Goal: Task Accomplishment & Management: Use online tool/utility

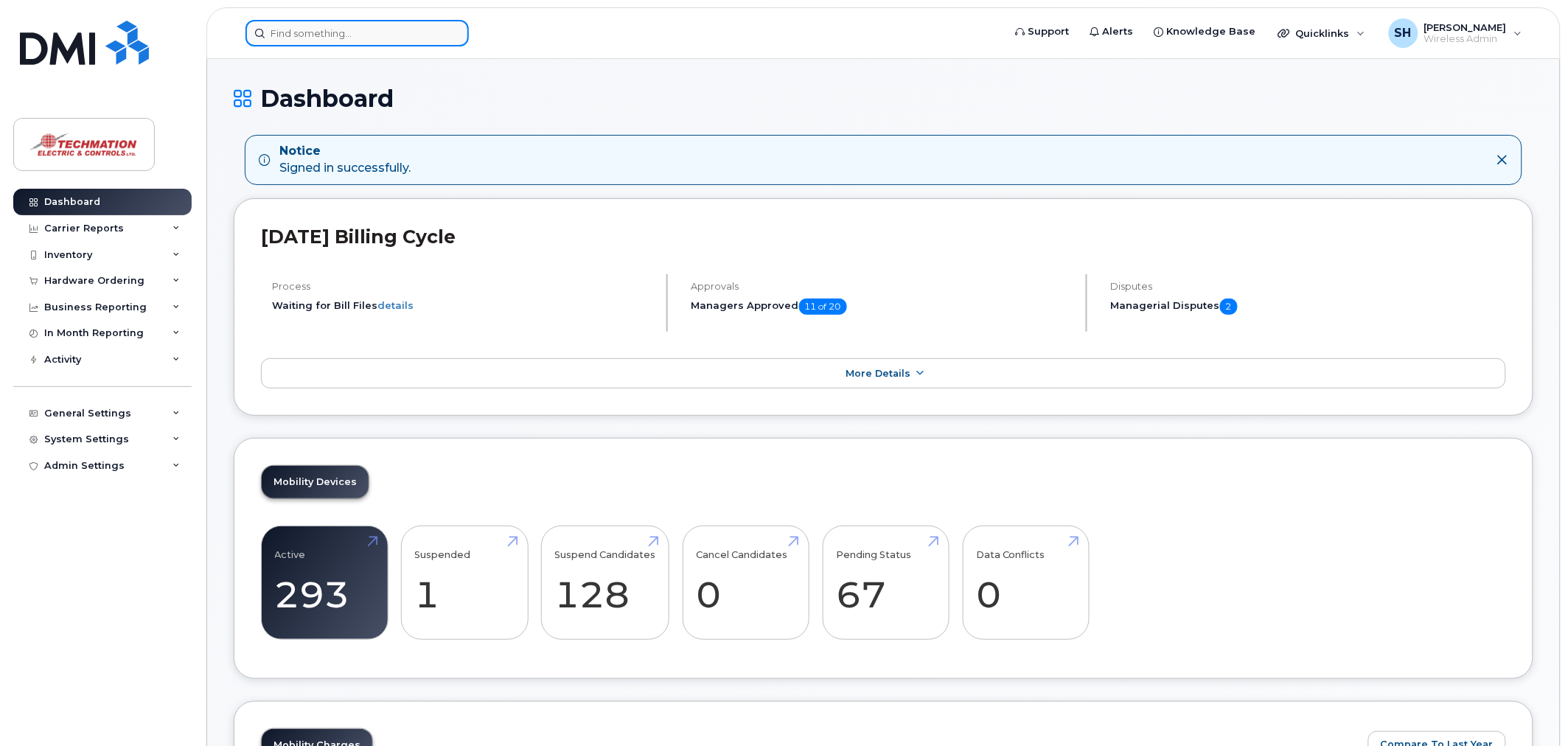
click at [363, 31] on input at bounding box center [357, 33] width 224 height 27
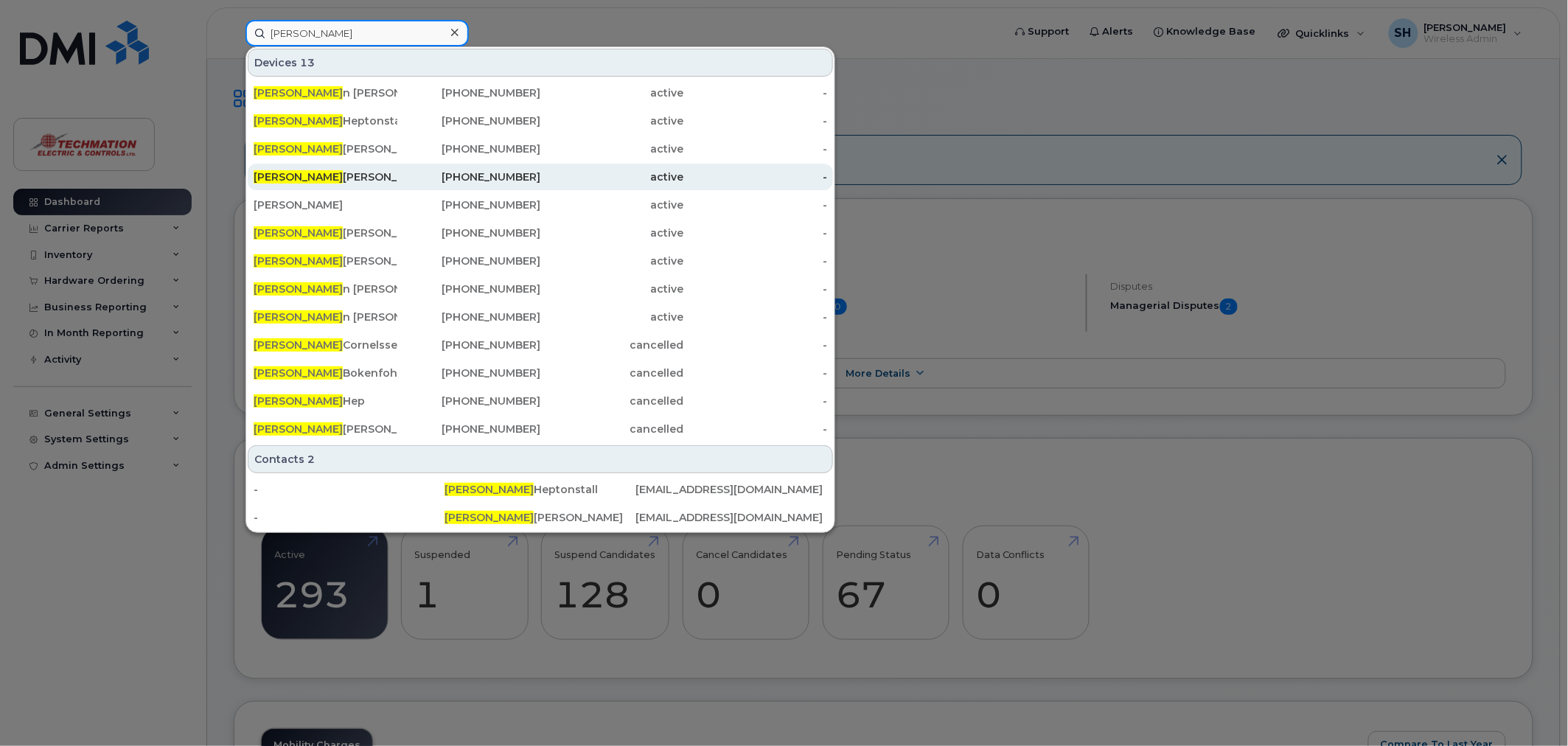
type input "[PERSON_NAME]"
click at [398, 185] on div "[PERSON_NAME]" at bounding box center [469, 177] width 144 height 27
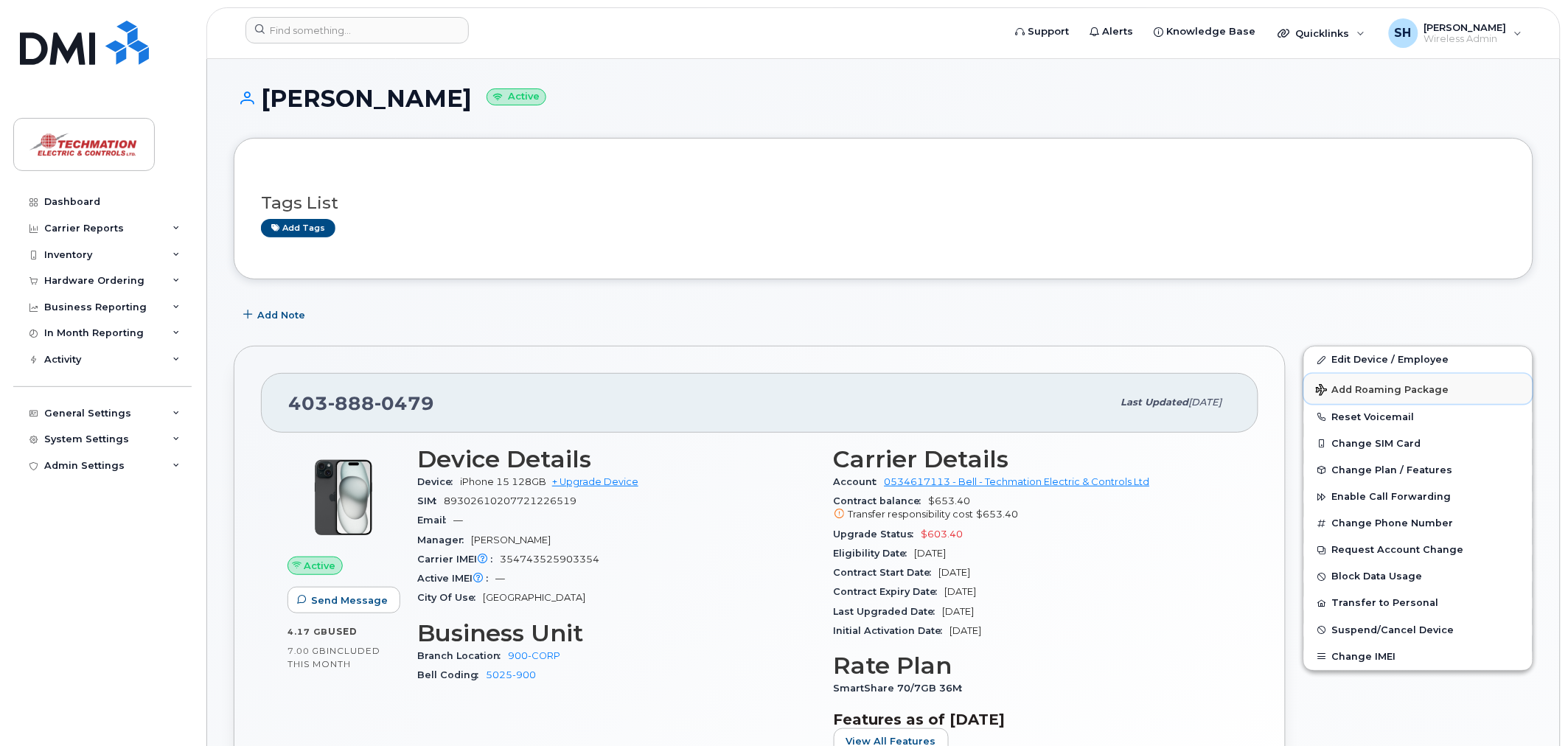
click at [1412, 385] on span "Add Roaming Package" at bounding box center [1383, 391] width 134 height 14
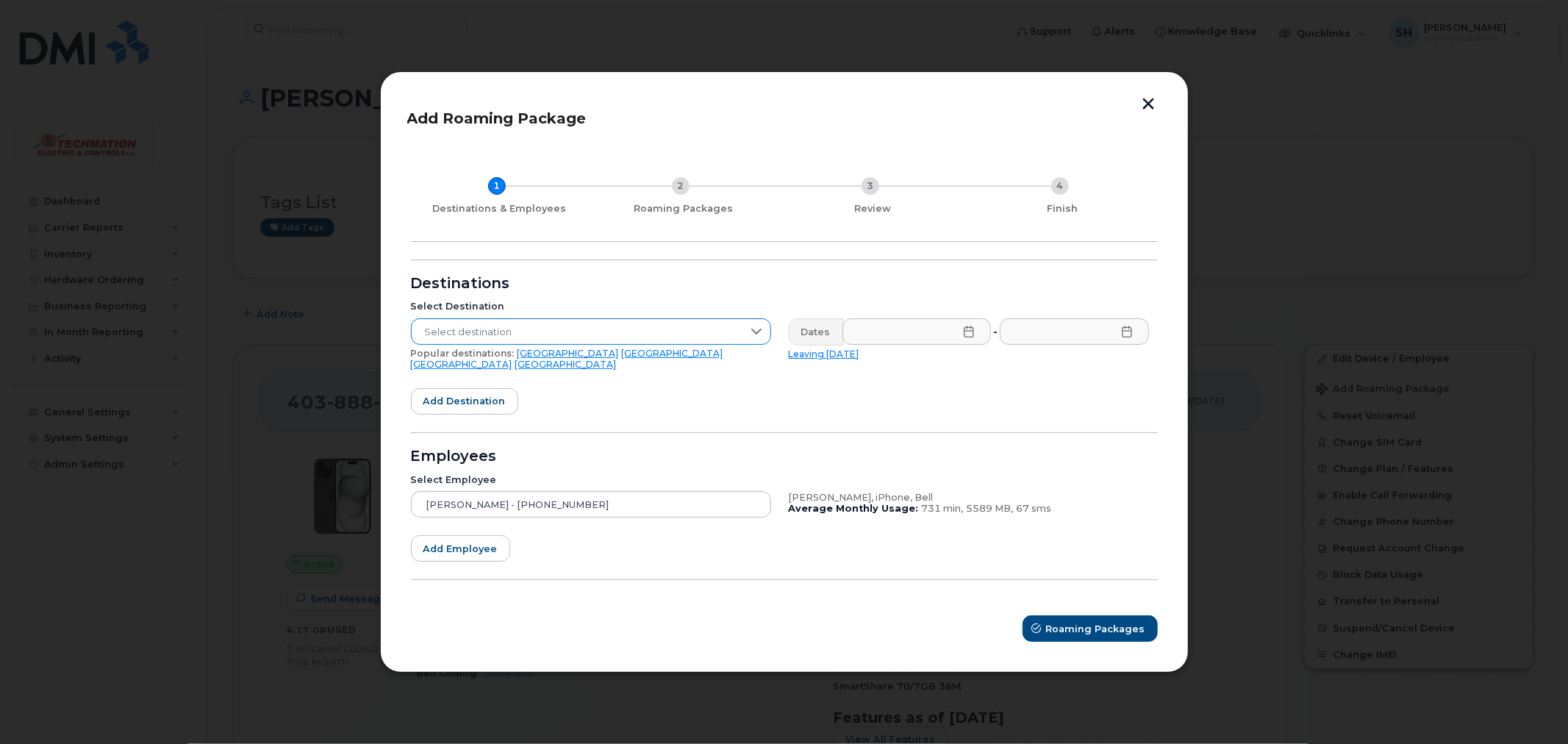
click at [598, 342] on span "Select destination" at bounding box center [577, 332] width 331 height 27
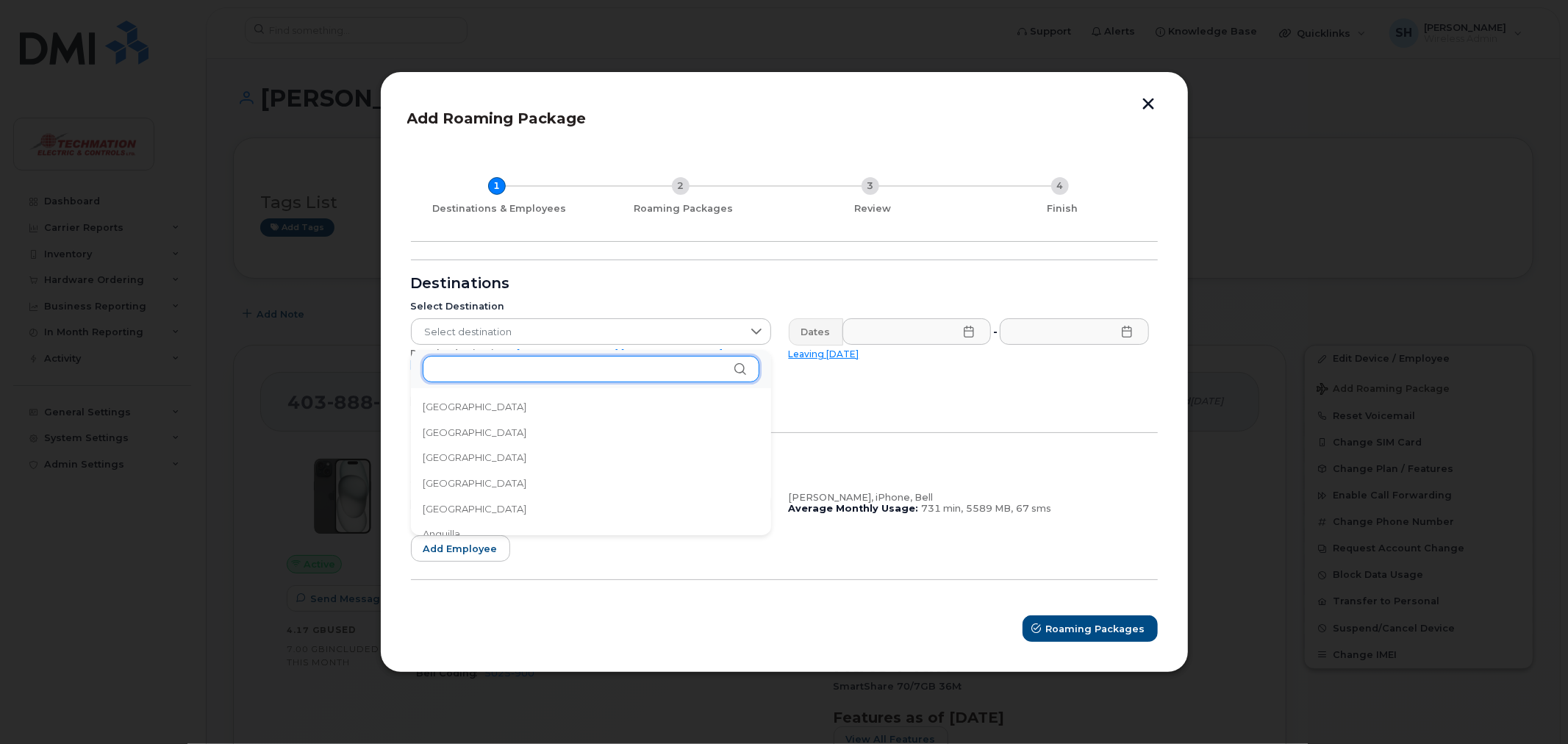
click at [616, 369] on input "text" at bounding box center [591, 369] width 337 height 27
click at [628, 289] on div "Destinations" at bounding box center [784, 284] width 746 height 12
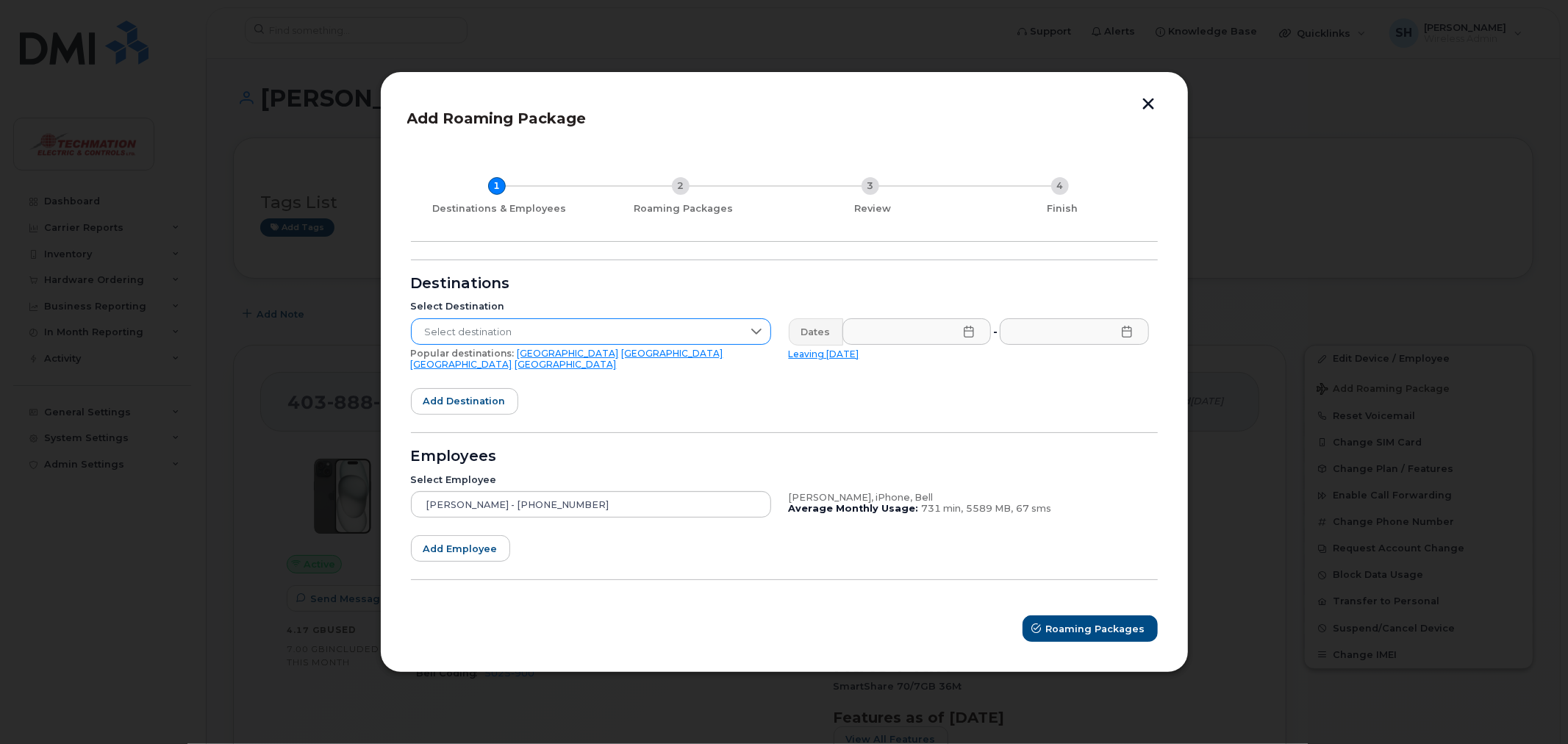
click at [633, 340] on span "Select destination" at bounding box center [577, 332] width 331 height 27
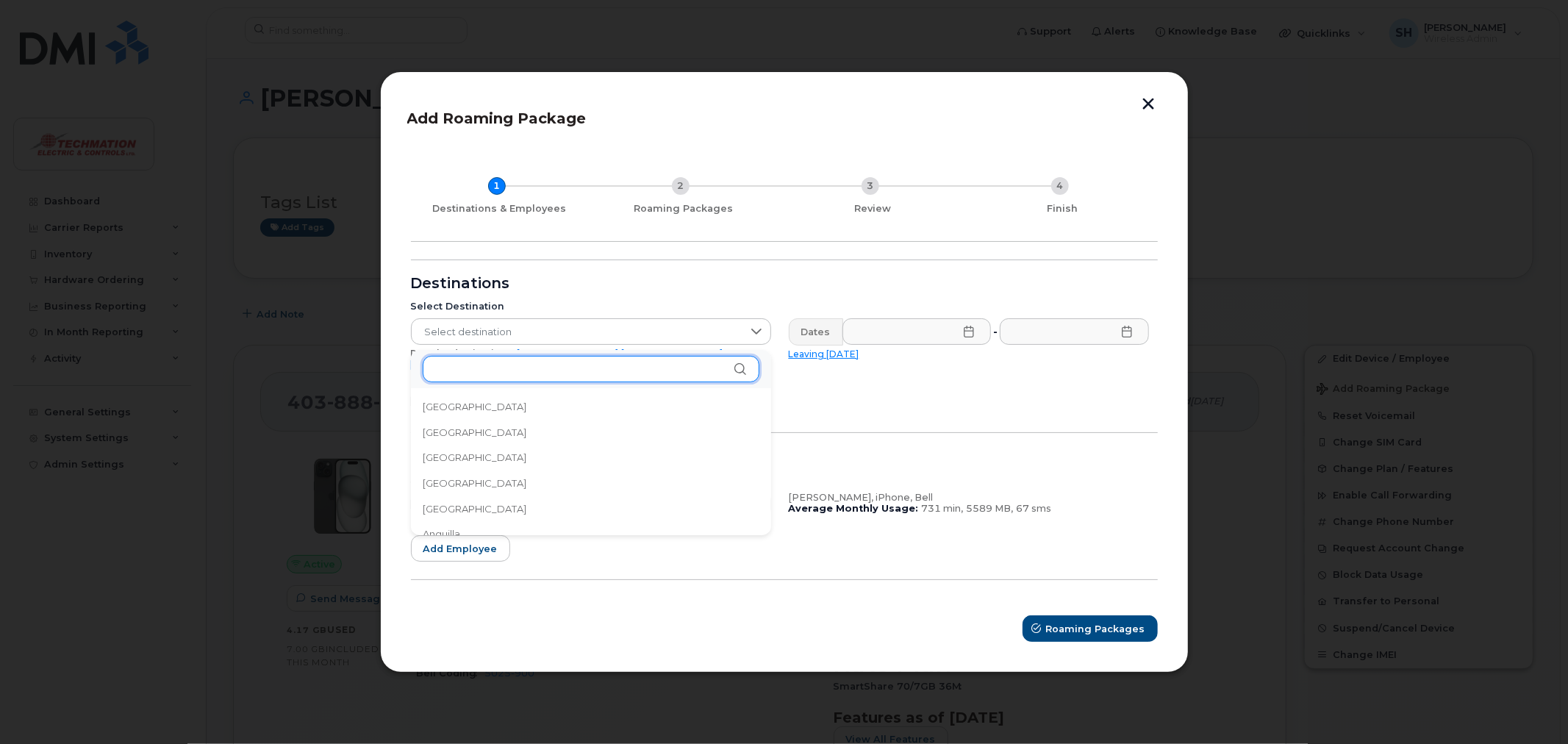
click at [620, 371] on input "text" at bounding box center [591, 369] width 337 height 27
type input "e"
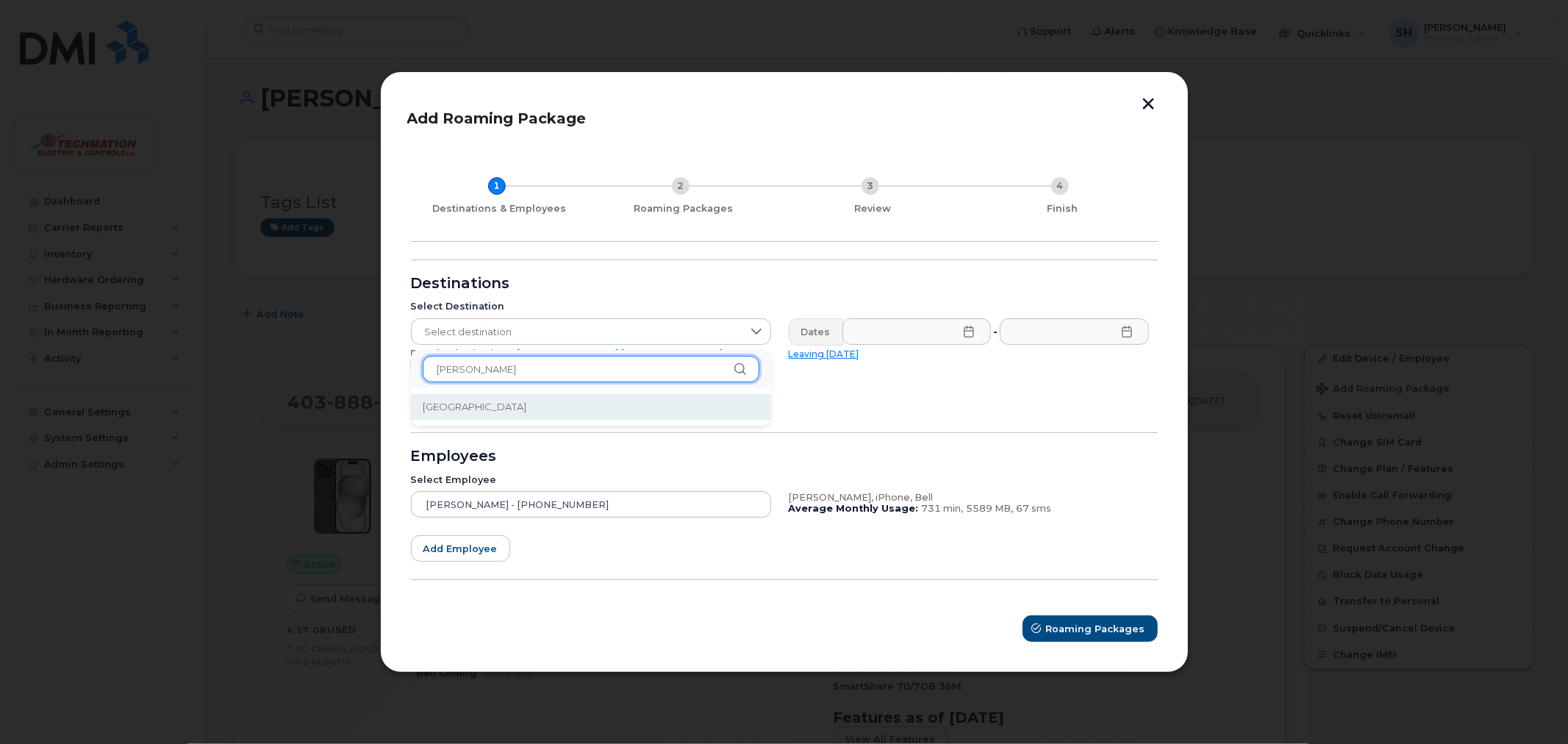
type input "fran"
click at [523, 420] on ul "France" at bounding box center [591, 407] width 360 height 37
click at [461, 415] on li "France" at bounding box center [591, 407] width 360 height 26
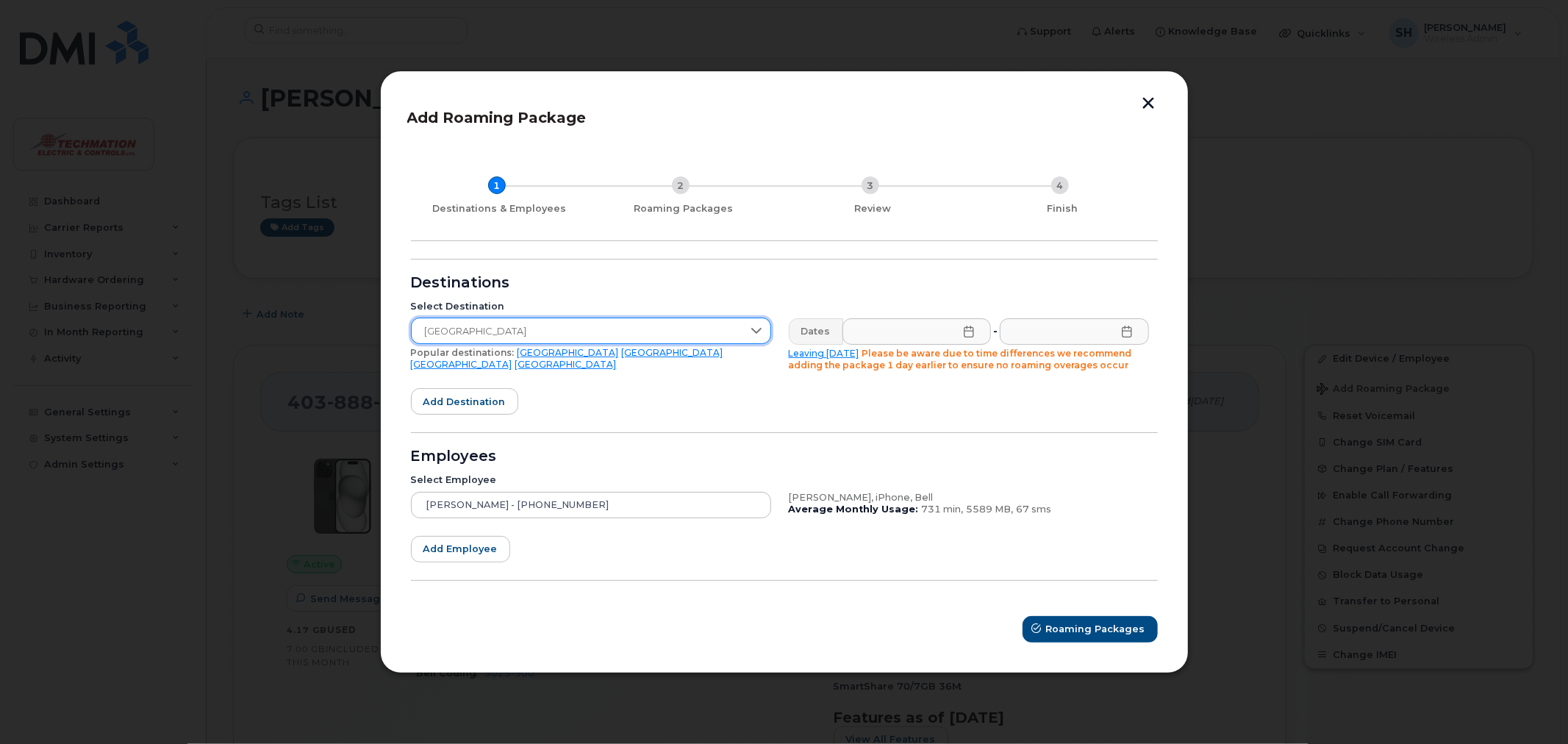
click at [971, 329] on icon at bounding box center [969, 332] width 12 height 12
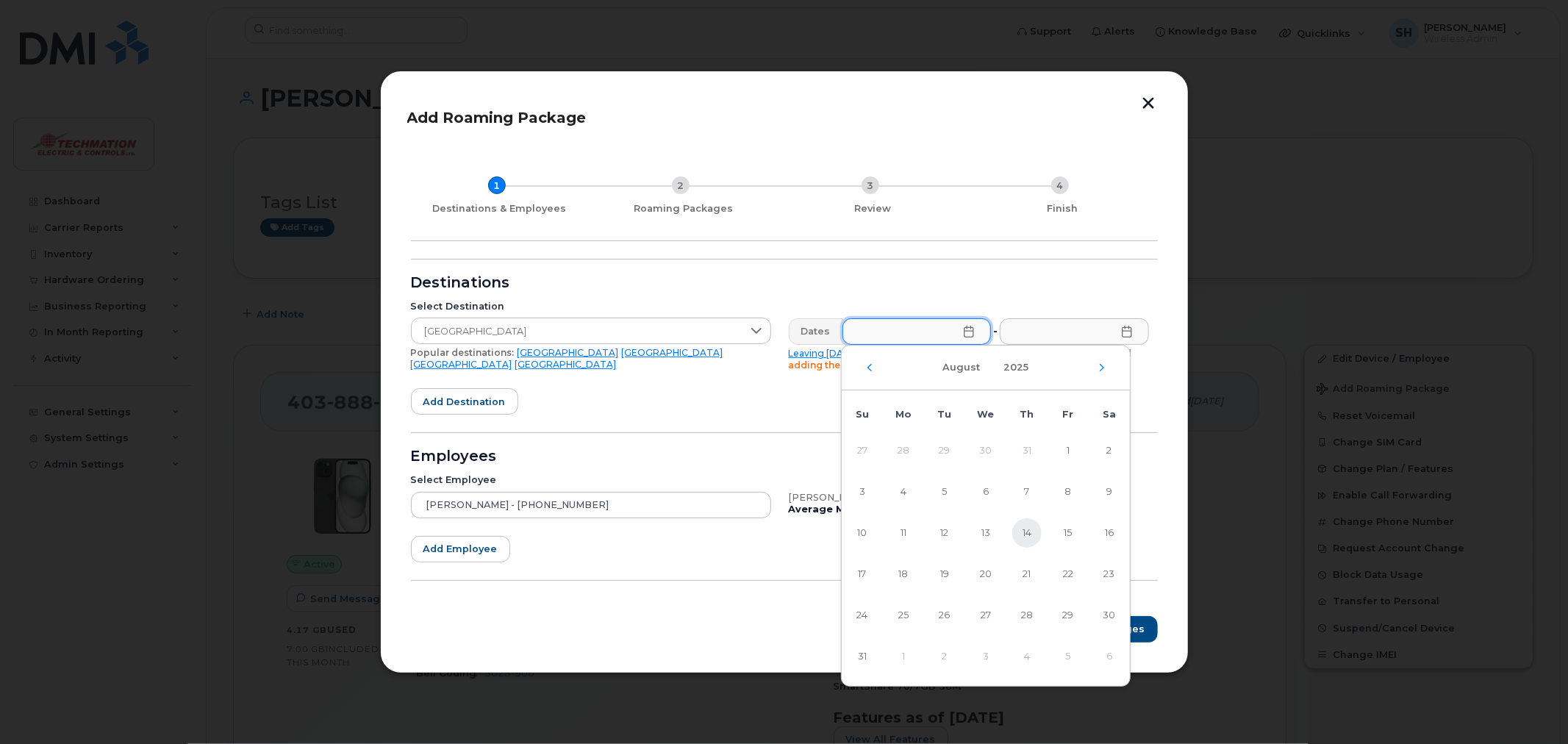
click at [1020, 533] on span "14" at bounding box center [1027, 534] width 30 height 30
type input "08/14/2025"
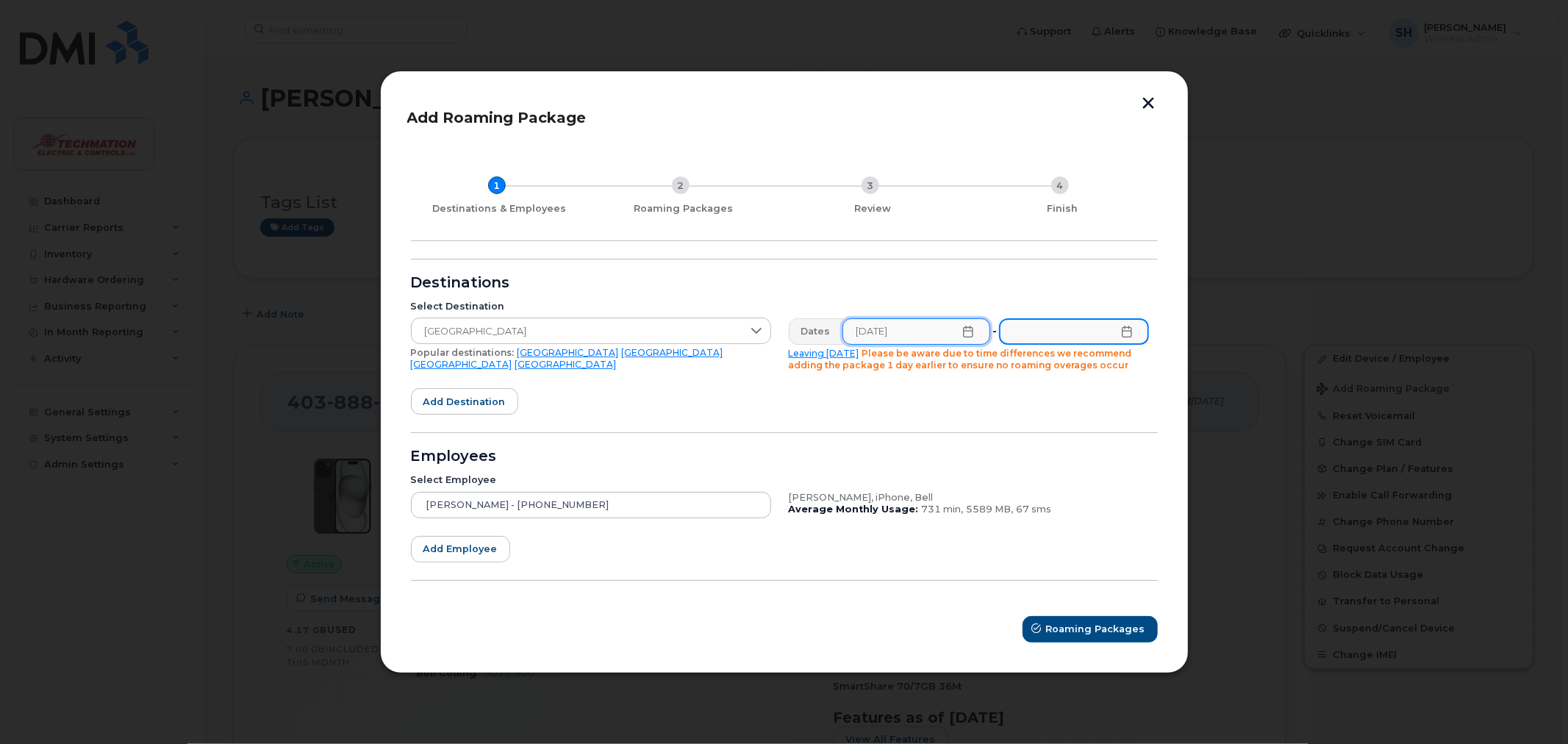
click at [1116, 338] on input "text" at bounding box center [1073, 332] width 149 height 27
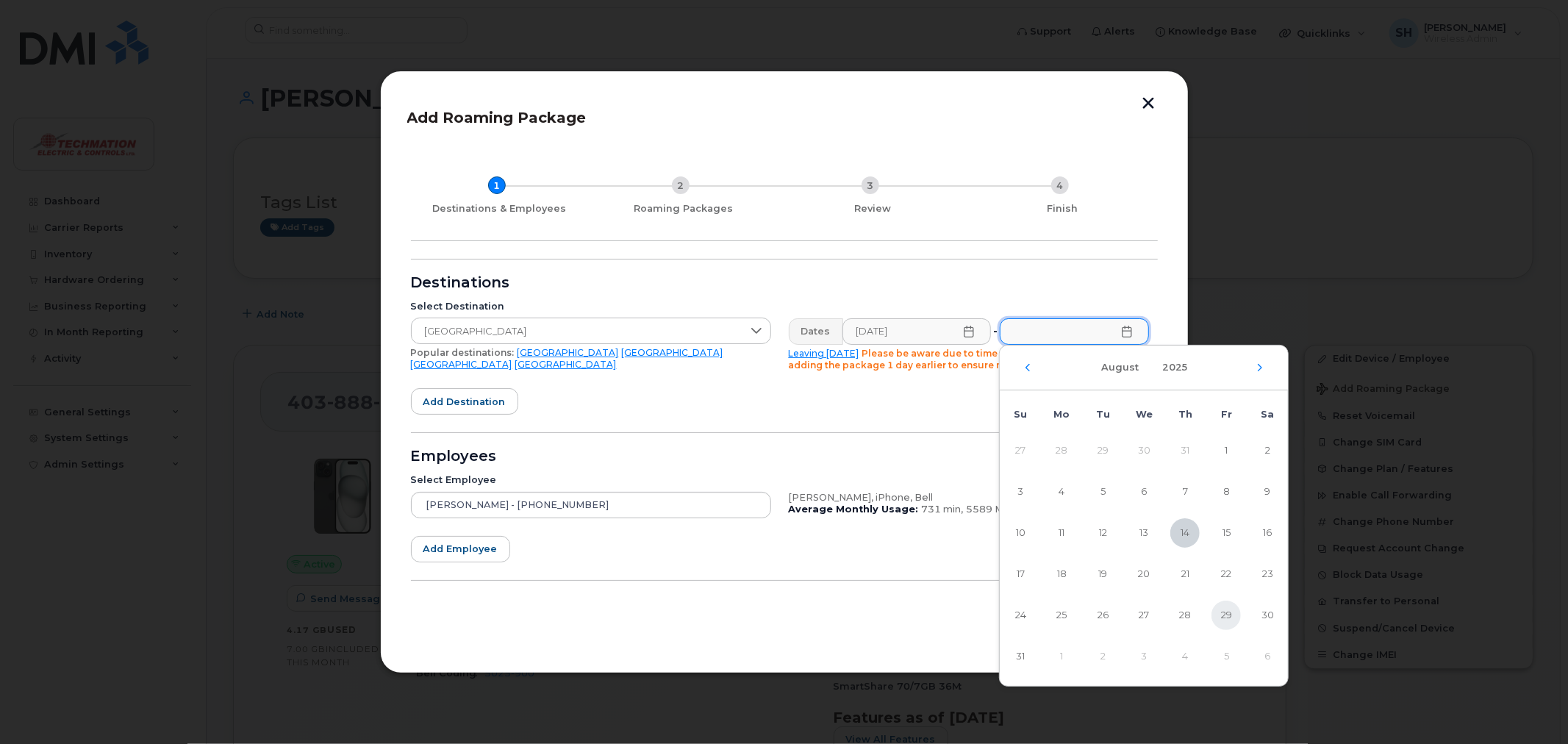
click at [1217, 612] on span "29" at bounding box center [1226, 615] width 30 height 30
type input "08/29/2025"
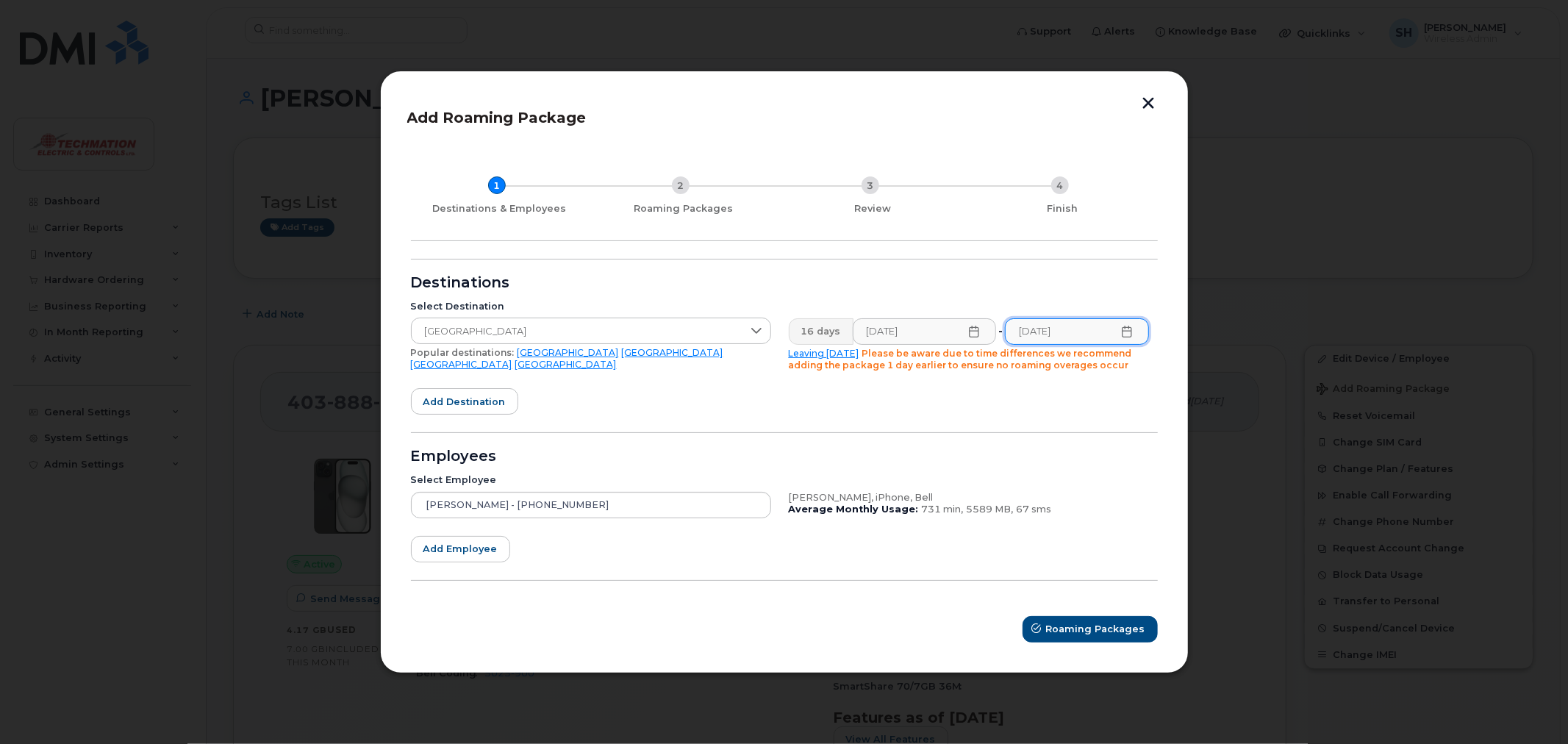
click at [1068, 500] on div "Steve Lysak, iPhone, Bell" at bounding box center [969, 498] width 360 height 12
click at [1072, 623] on span "Roaming Packages" at bounding box center [1096, 629] width 99 height 14
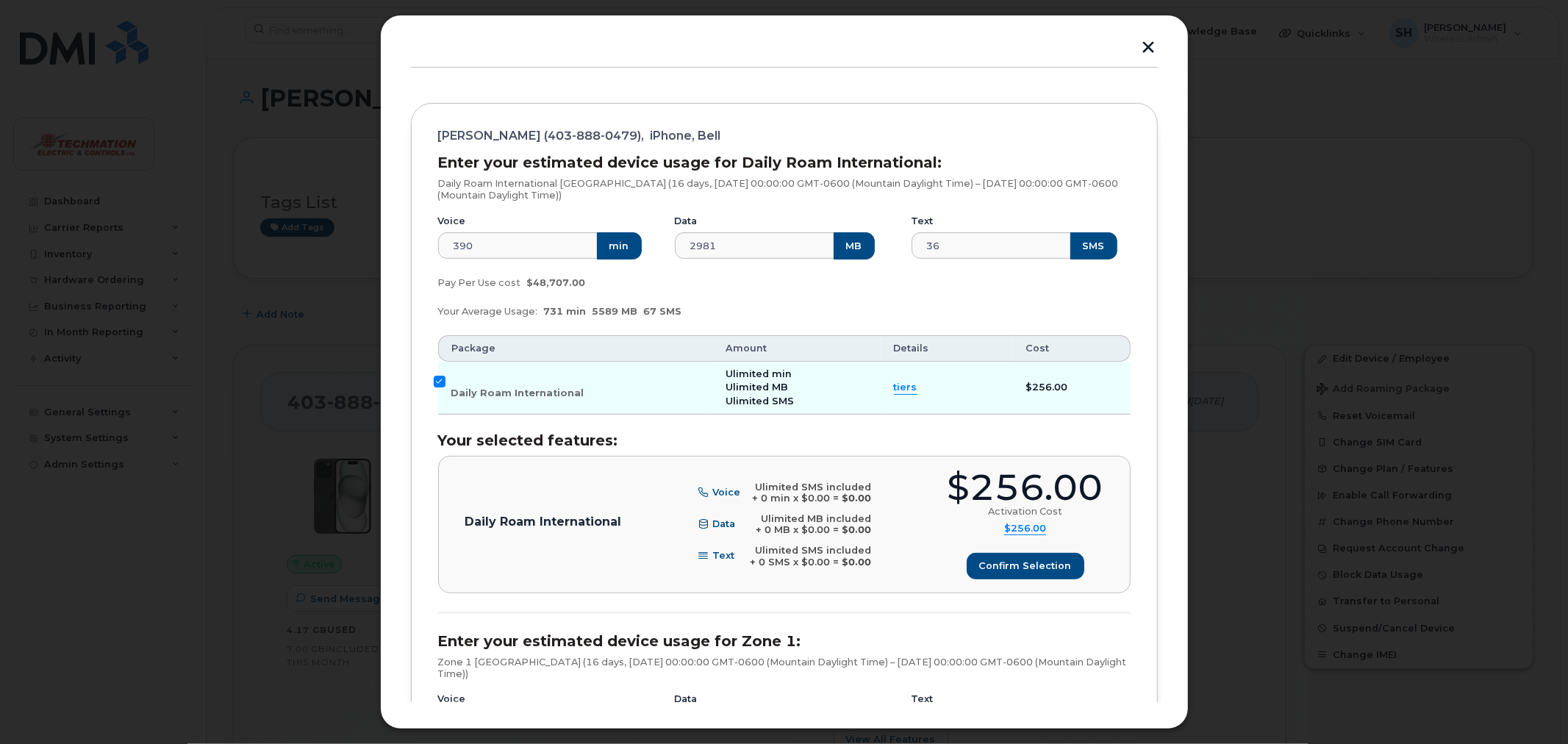
scroll to position [409, 0]
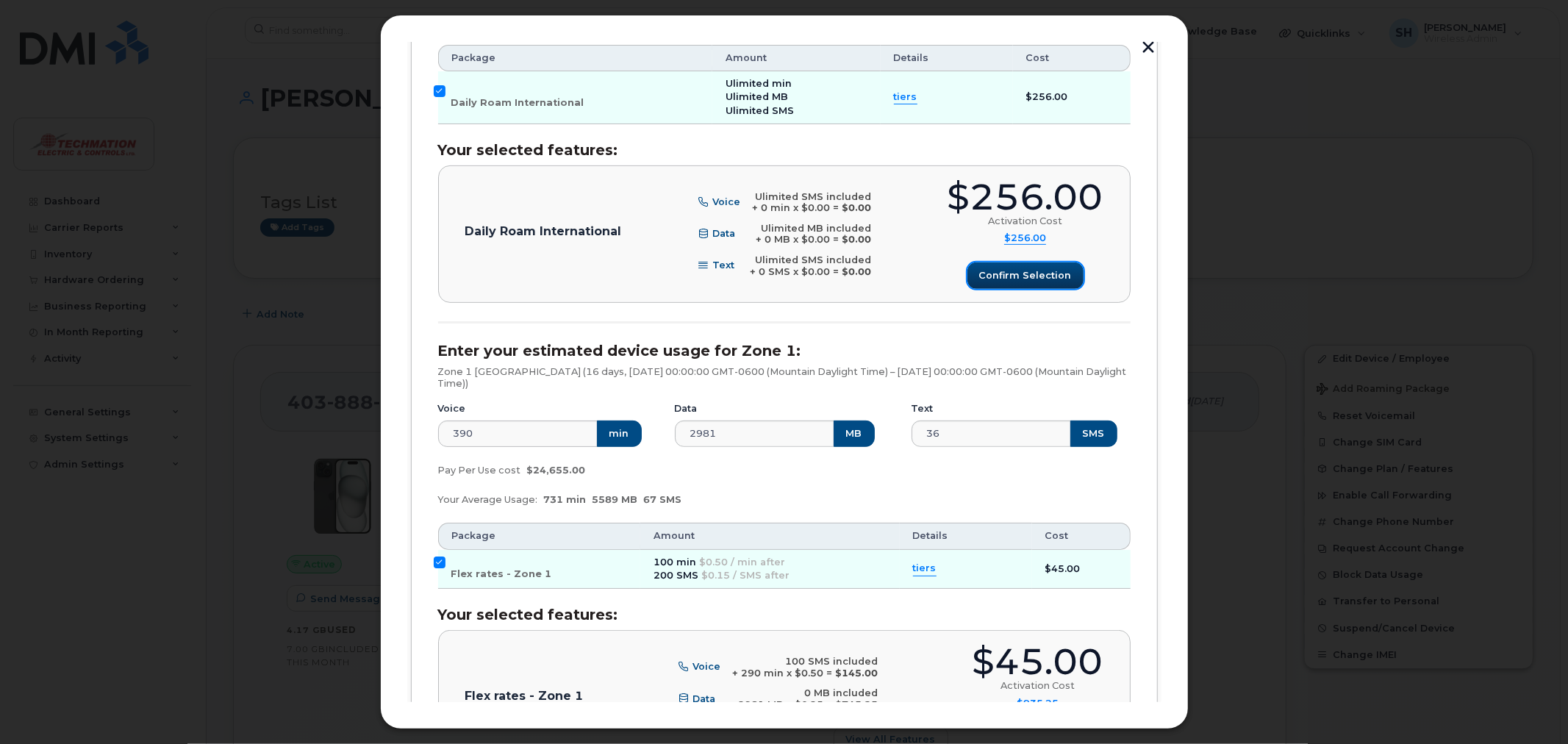
click at [995, 272] on span "Confirm selection" at bounding box center [1025, 275] width 93 height 14
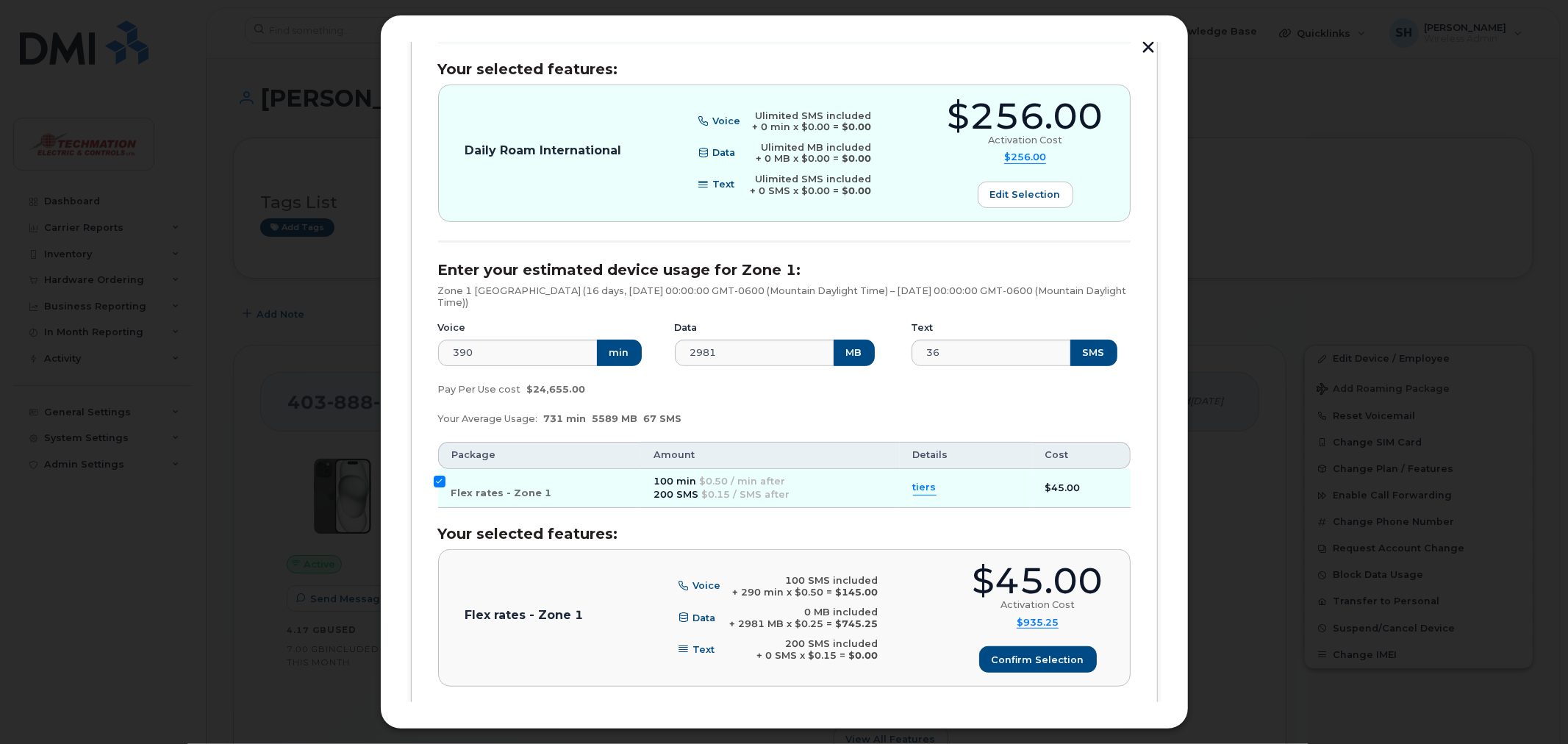
scroll to position [579, 0]
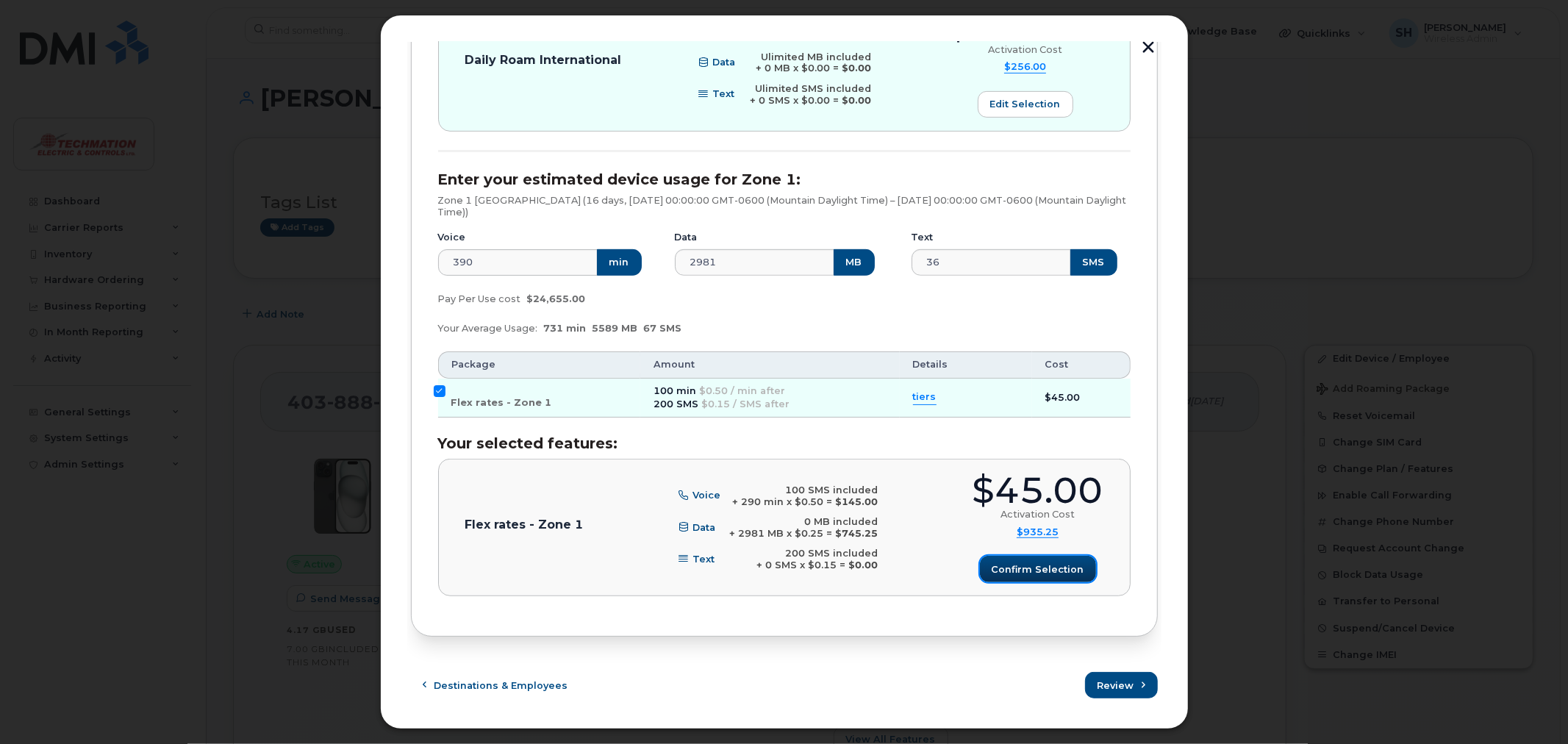
drag, startPoint x: 1019, startPoint y: 572, endPoint x: 1059, endPoint y: 612, distance: 56.6
click at [1020, 573] on span "Confirm selection" at bounding box center [1038, 569] width 93 height 14
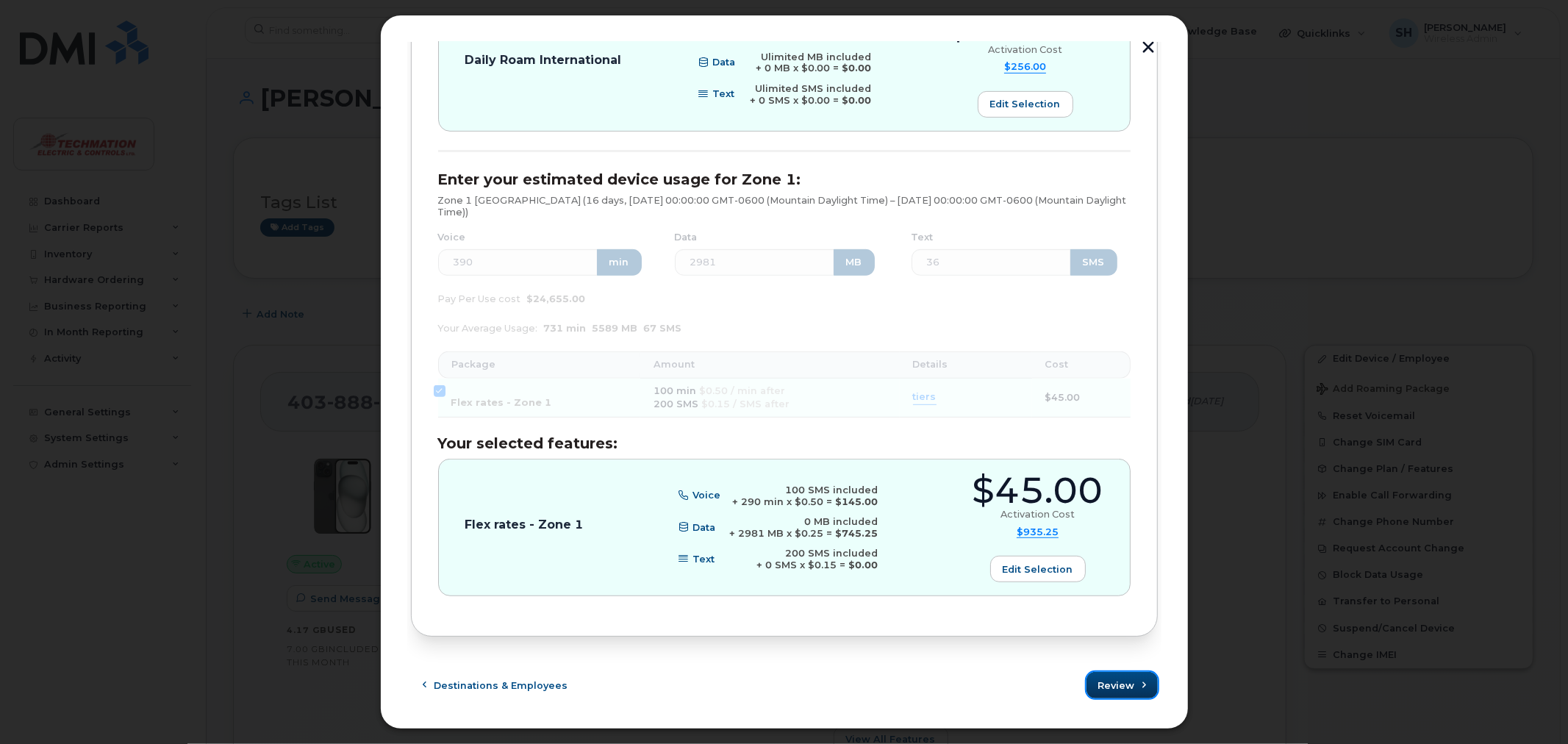
click at [1137, 692] on span "submit" at bounding box center [1144, 686] width 14 height 14
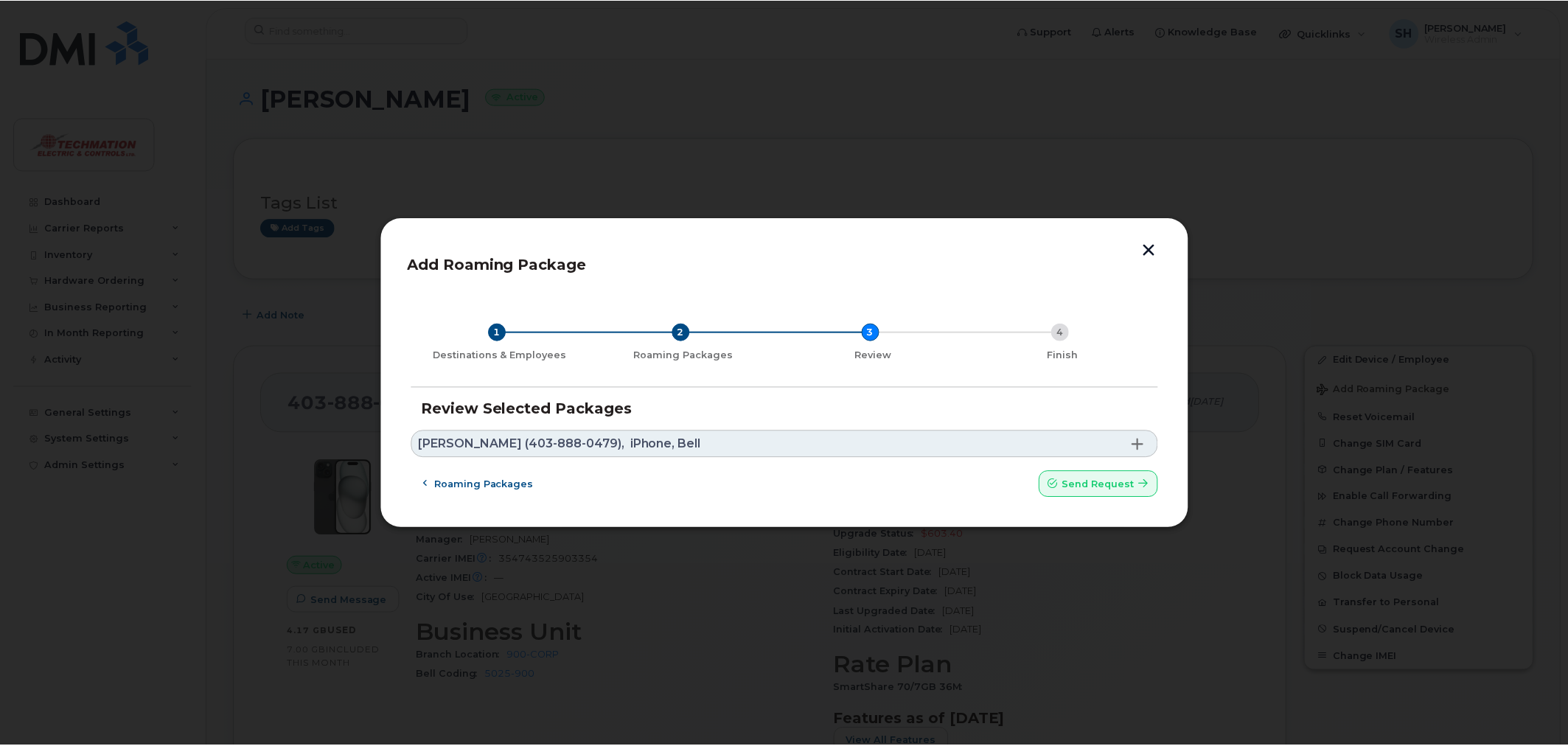
scroll to position [0, 0]
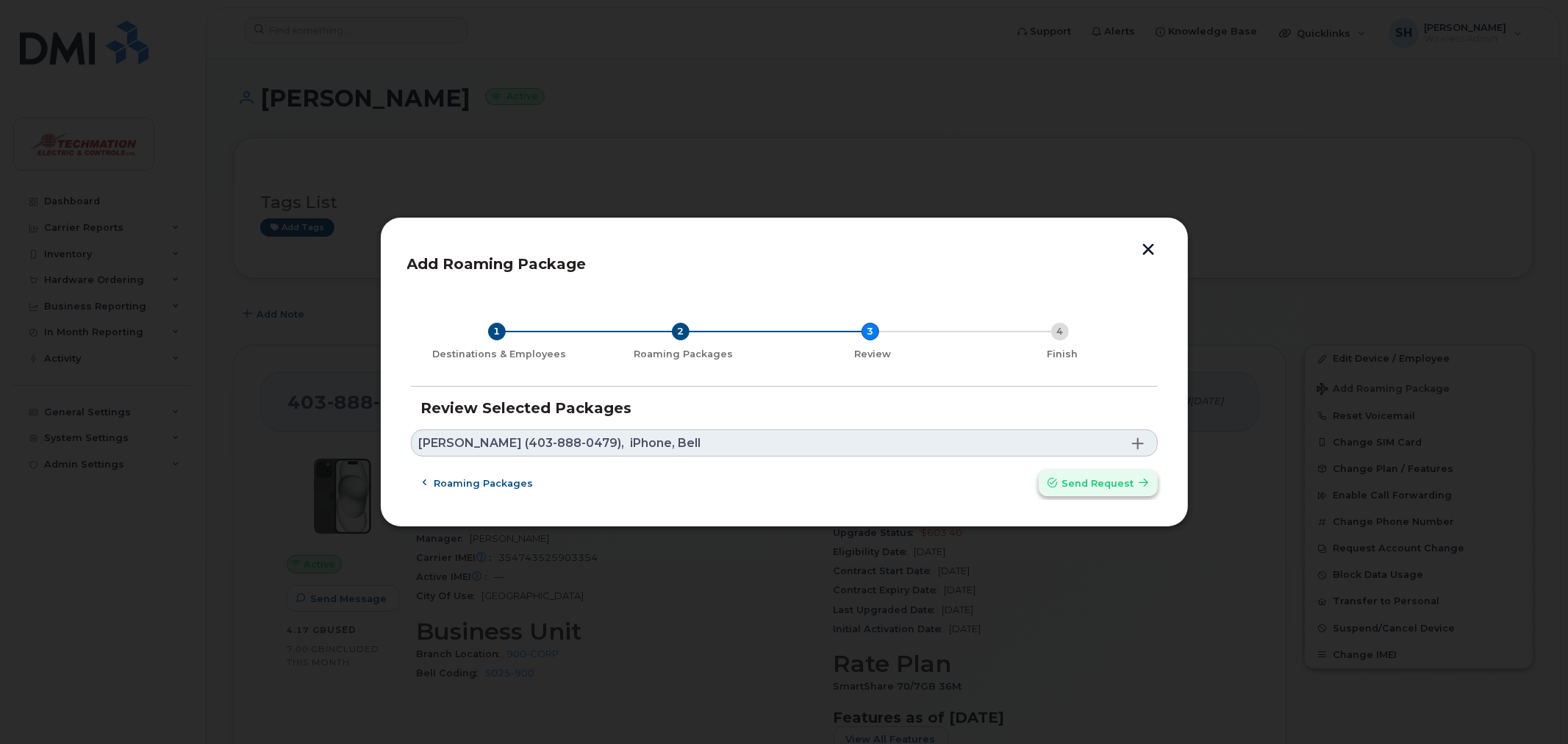
click at [1093, 484] on span "Send request" at bounding box center [1098, 483] width 72 height 14
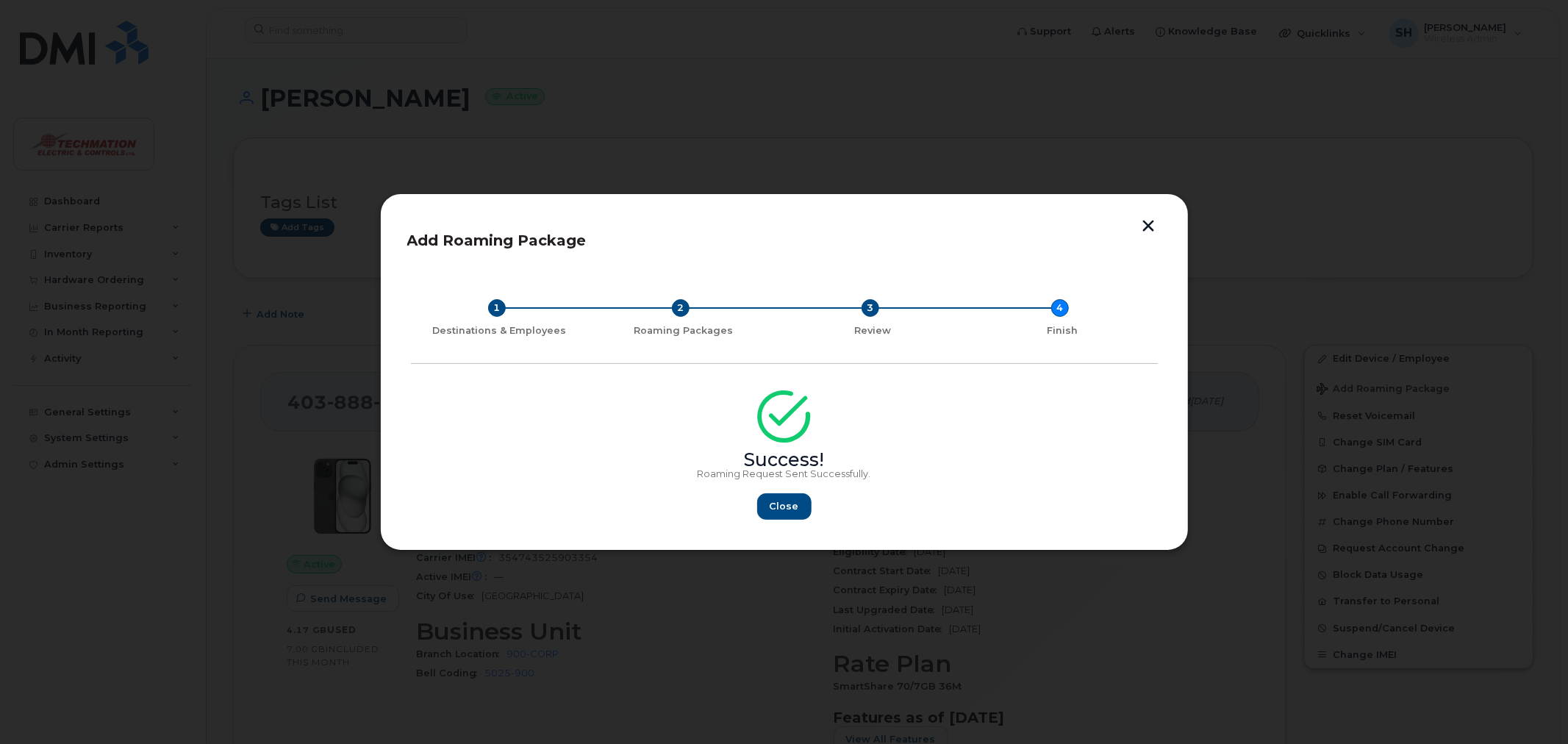
click at [1143, 226] on button "button" at bounding box center [1149, 227] width 22 height 16
